Goal: Information Seeking & Learning: Find contact information

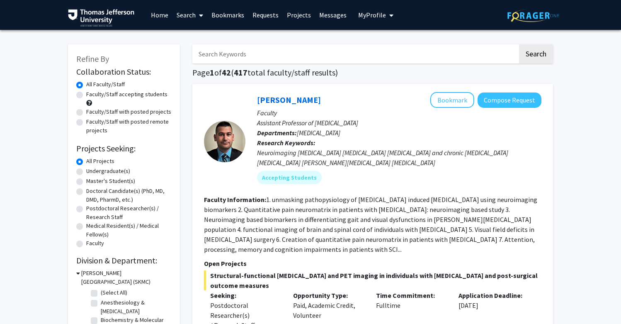
click at [266, 54] on input "Search Keywords" at bounding box center [354, 53] width 325 height 19
click at [535, 55] on button "Search" at bounding box center [536, 53] width 34 height 19
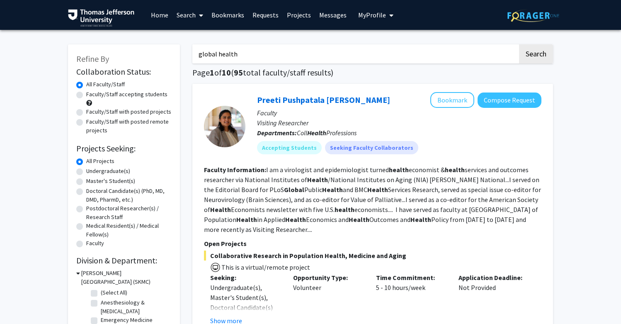
scroll to position [-1, 0]
click at [249, 59] on input "global health" at bounding box center [354, 53] width 325 height 19
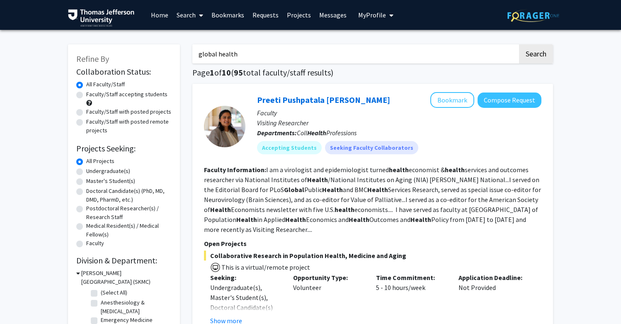
click at [249, 59] on input "global health" at bounding box center [354, 53] width 325 height 19
type input "[GEOGRAPHIC_DATA]"
click at [535, 55] on button "Search" at bounding box center [536, 53] width 34 height 19
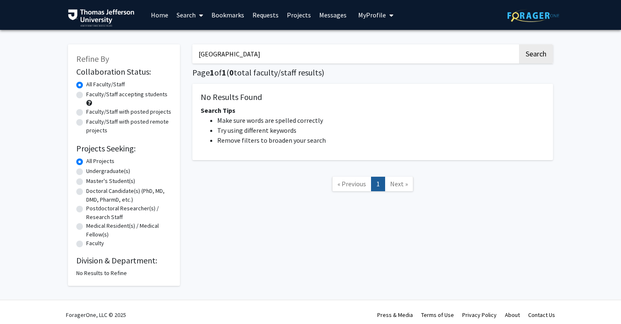
click at [242, 58] on input "[GEOGRAPHIC_DATA]" at bounding box center [354, 53] width 325 height 19
click at [535, 55] on button "Search" at bounding box center [536, 53] width 34 height 19
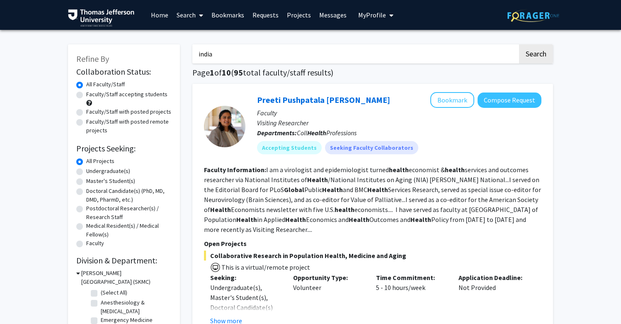
click at [535, 55] on button "Search" at bounding box center [536, 53] width 34 height 19
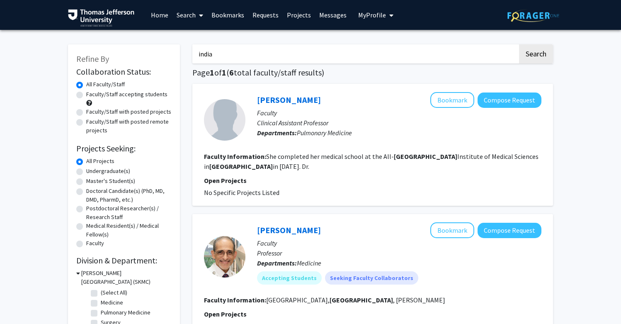
click at [230, 55] on input "india" at bounding box center [354, 53] width 325 height 19
type input "global health"
click at [535, 55] on button "Search" at bounding box center [536, 53] width 34 height 19
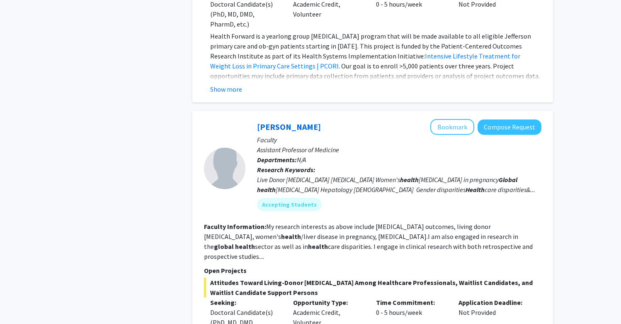
scroll to position [547, 0]
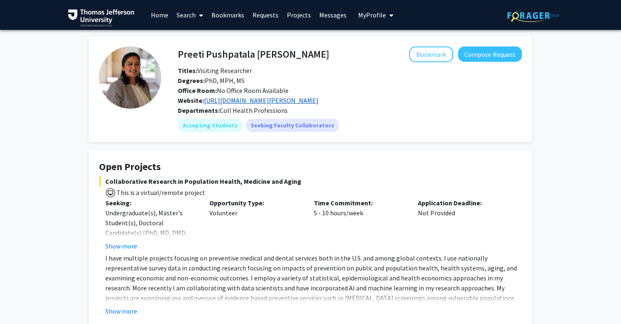
click at [314, 99] on link "https://www.jefferson.edu/academics/colleges-schools-institutes/population-heal…" at bounding box center [261, 100] width 114 height 8
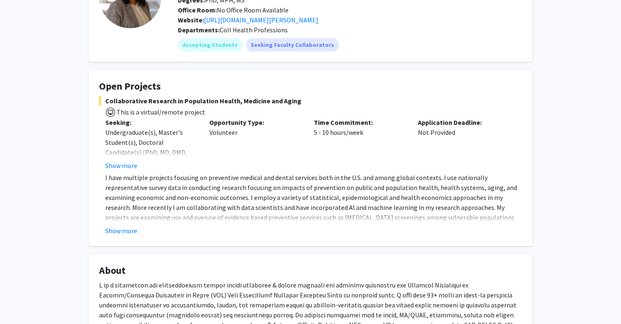
scroll to position [83, 0]
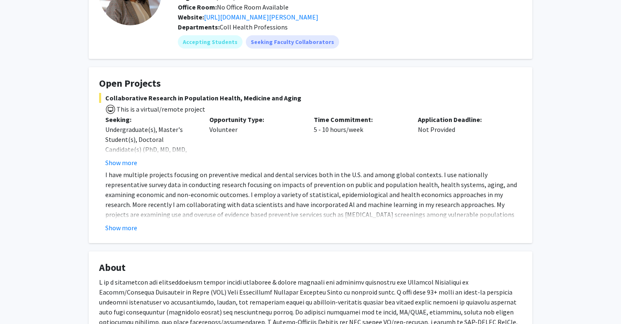
click at [397, 226] on p "I have multiple projects focusing on preventive medical and dental services bot…" at bounding box center [313, 204] width 416 height 70
click at [132, 232] on button "Show more" at bounding box center [121, 227] width 32 height 10
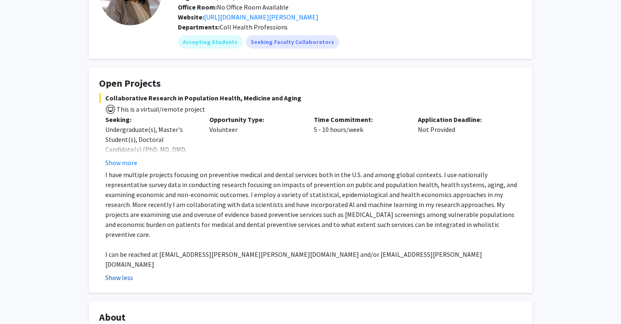
click at [132, 237] on p "I have multiple projects focusing on preventive medical and dental services bot…" at bounding box center [313, 204] width 416 height 70
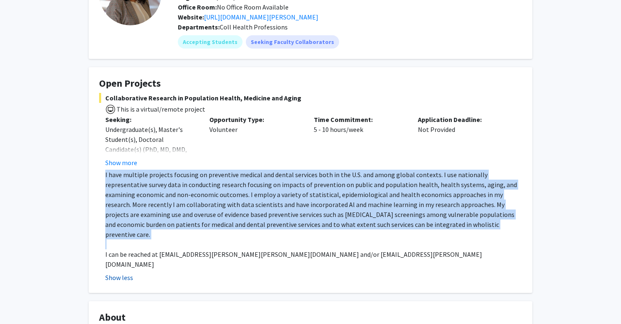
click at [132, 237] on p "I have multiple projects focusing on preventive medical and dental services bot…" at bounding box center [313, 204] width 416 height 70
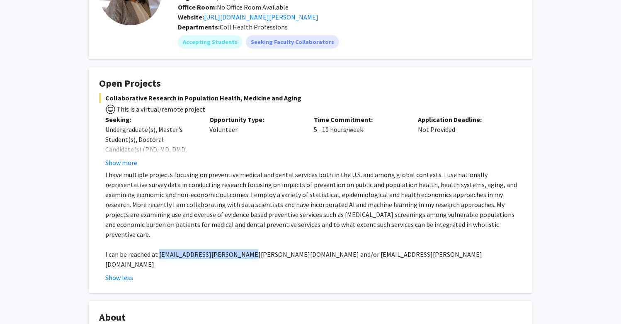
drag, startPoint x: 159, startPoint y: 256, endPoint x: 238, endPoint y: 254, distance: 78.7
click at [238, 254] on p "I can be reached at [EMAIL_ADDRESS][PERSON_NAME][PERSON_NAME][DOMAIN_NAME] and/…" at bounding box center [313, 259] width 416 height 20
copy p "preeti.zanwar@jefferson.edu"
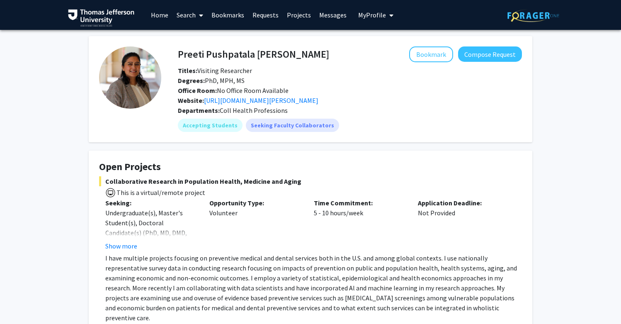
scroll to position [0, 0]
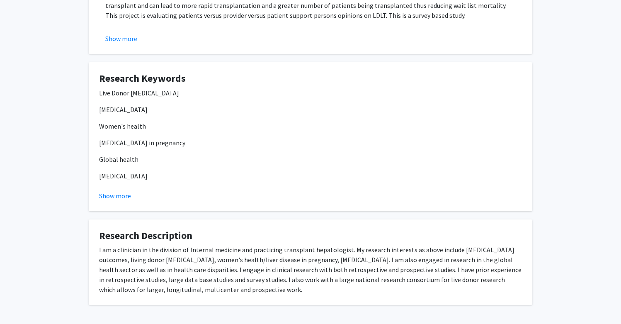
scroll to position [247, 0]
click at [121, 195] on button "Show more" at bounding box center [115, 196] width 32 height 10
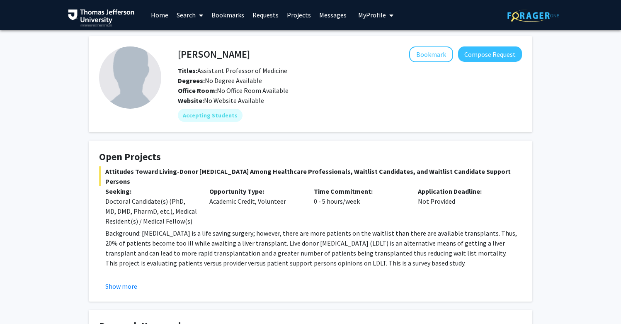
scroll to position [0, 0]
